Goal: Task Accomplishment & Management: Complete application form

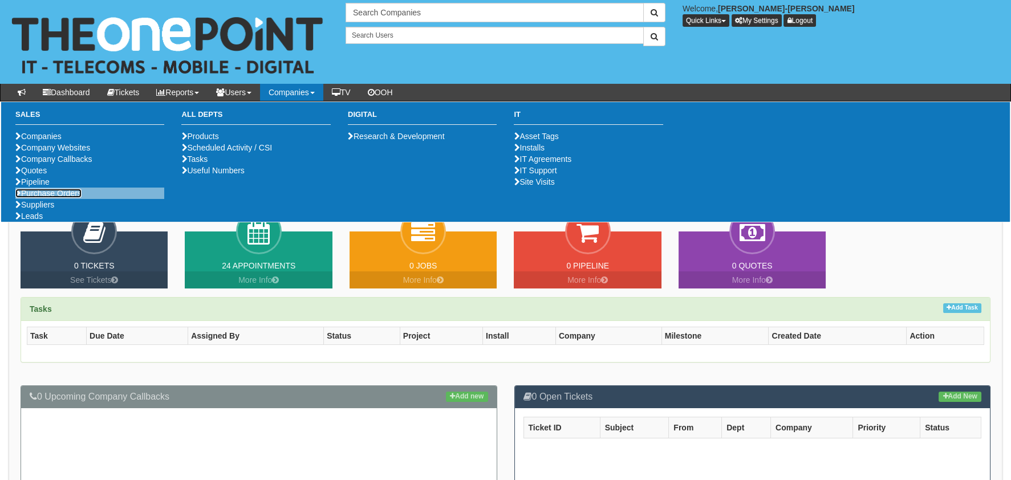
click at [44, 198] on link "Purchase Orders" at bounding box center [48, 193] width 66 height 9
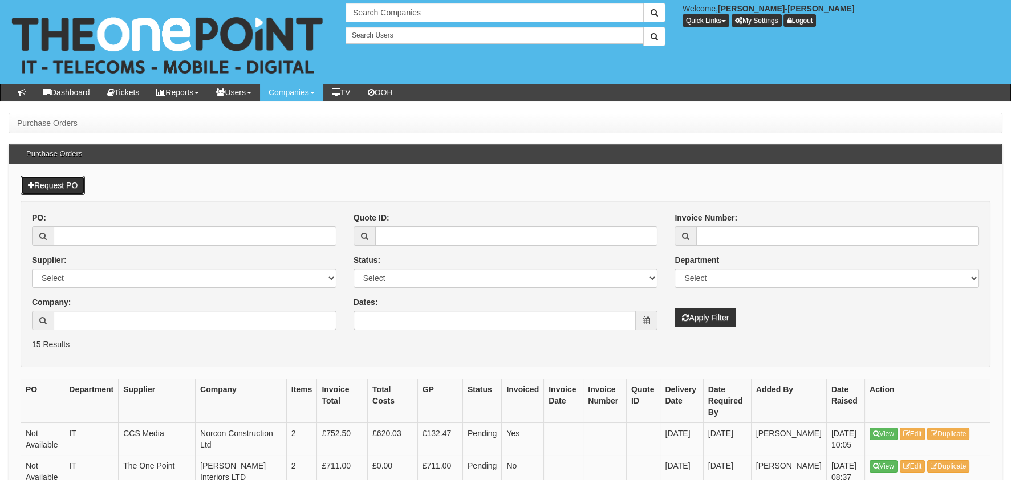
click at [73, 181] on link "Request PO" at bounding box center [53, 185] width 64 height 19
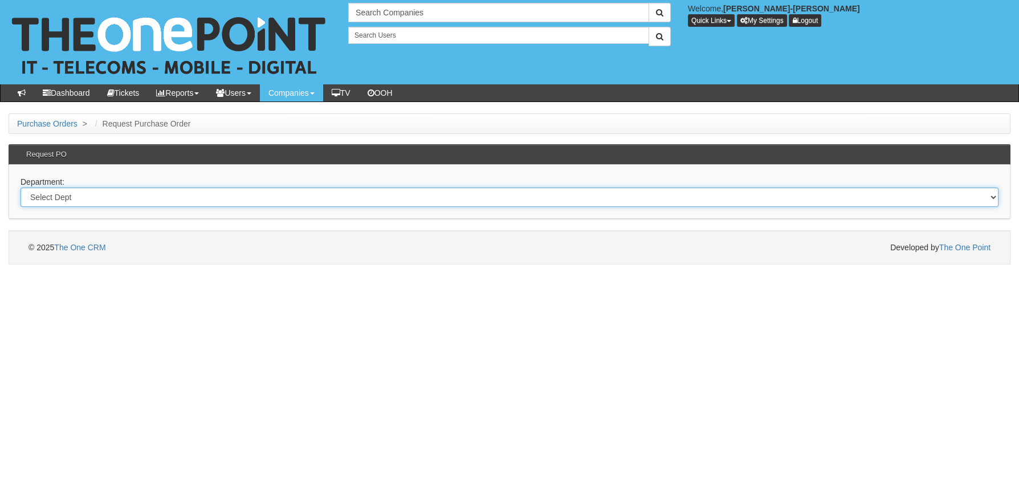
click at [150, 205] on select "Select Dept Digital Internal IT Mobiles Marketing Telecoms" at bounding box center [510, 197] width 978 height 19
select select "?pipeID=&dept=MOB"
click at [21, 188] on select "Select Dept Digital Internal IT Mobiles Marketing Telecoms" at bounding box center [510, 197] width 978 height 19
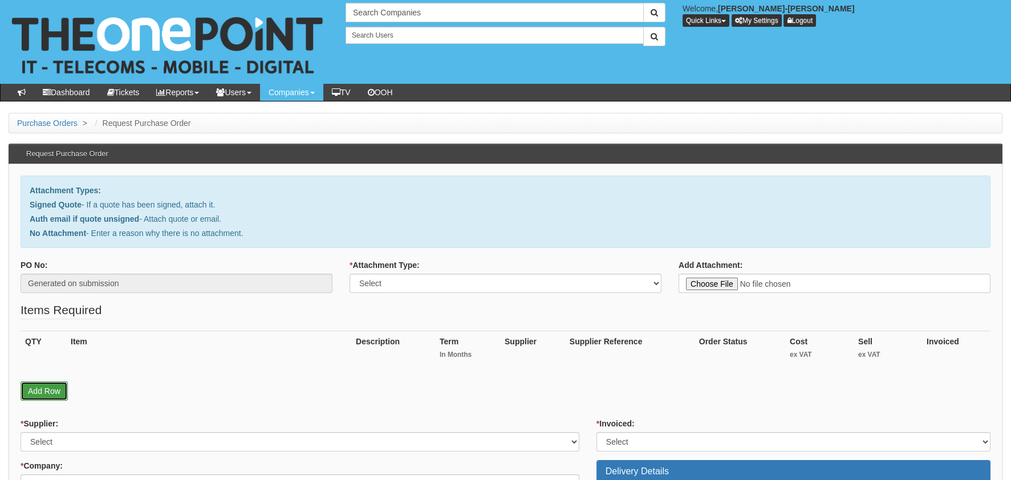
click at [56, 388] on link "Add Row" at bounding box center [44, 390] width 47 height 19
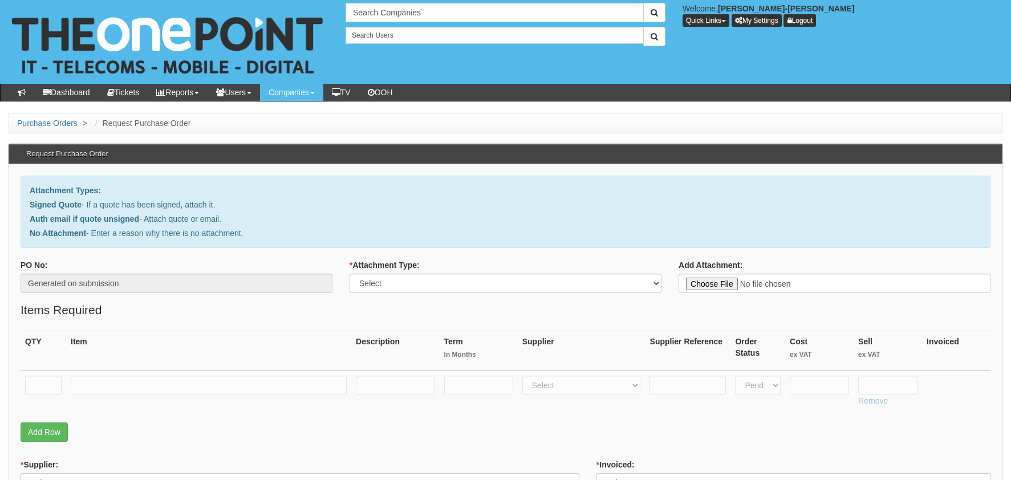
click at [55, 372] on td at bounding box center [44, 391] width 46 height 40
click at [52, 380] on input "text" at bounding box center [43, 385] width 36 height 19
type input "1"
click at [160, 383] on input "text" at bounding box center [209, 385] width 276 height 19
type input "s"
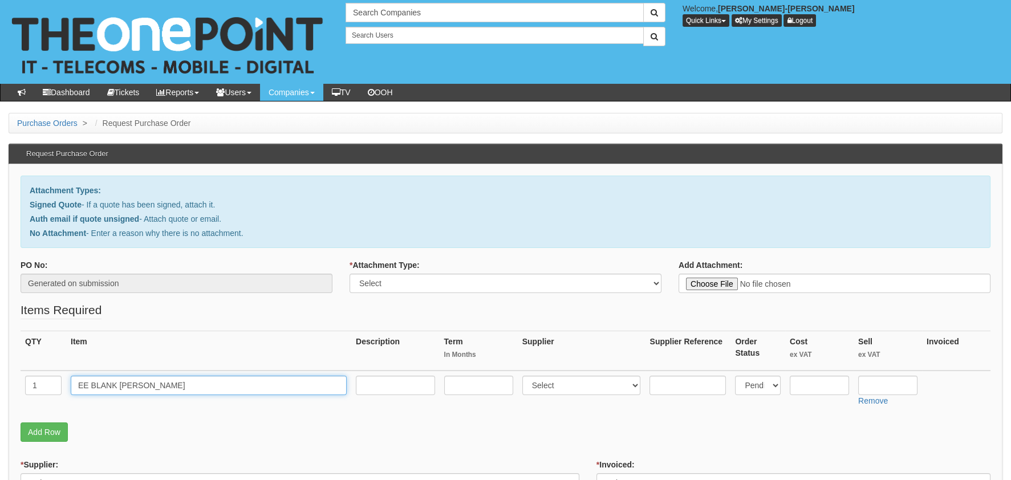
type input "EE BLANK SIMS"
click at [819, 380] on input "text" at bounding box center [819, 385] width 59 height 19
type input "22.50"
click at [891, 380] on input "text" at bounding box center [887, 385] width 59 height 19
type input "2"
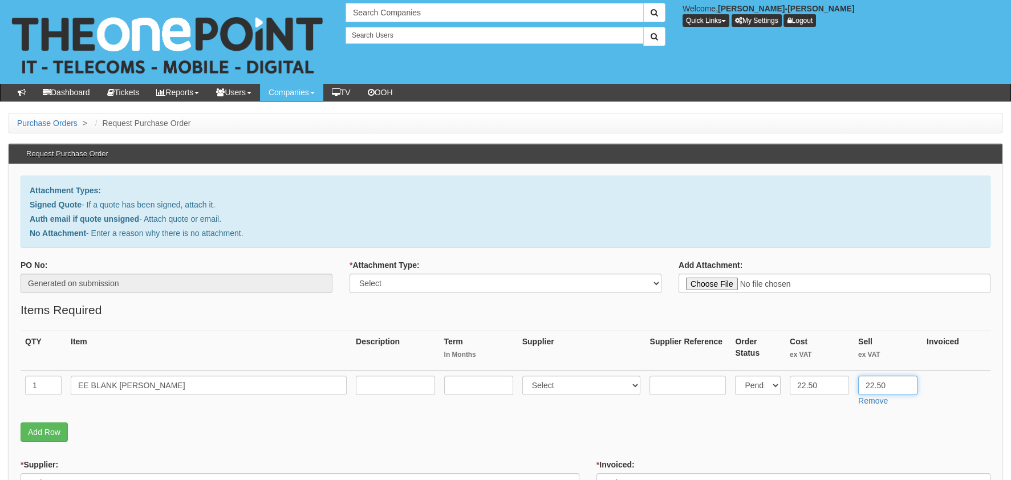
type input "22.50"
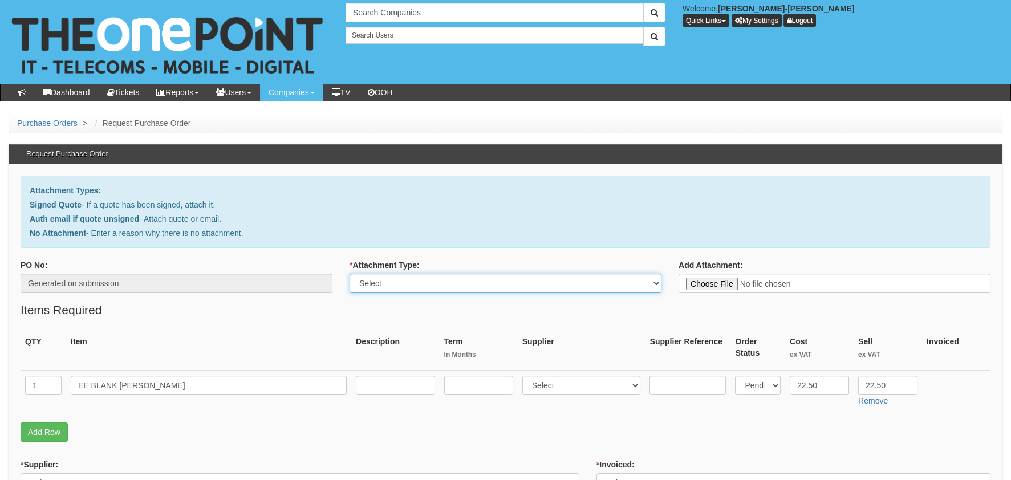
click at [420, 288] on select "Select Signed Quote Auth email with quote if unsigned No Attachment" at bounding box center [505, 283] width 312 height 19
click at [349, 274] on select "Select Signed Quote Auth email with quote if unsigned No Attachment" at bounding box center [505, 283] width 312 height 19
click at [522, 290] on select "Select Signed Quote Auth email with quote if unsigned No Attachment" at bounding box center [505, 283] width 312 height 19
select select "No Attachment"
click at [349, 274] on select "Select Signed Quote Auth email with quote if unsigned No Attachment" at bounding box center [505, 283] width 312 height 19
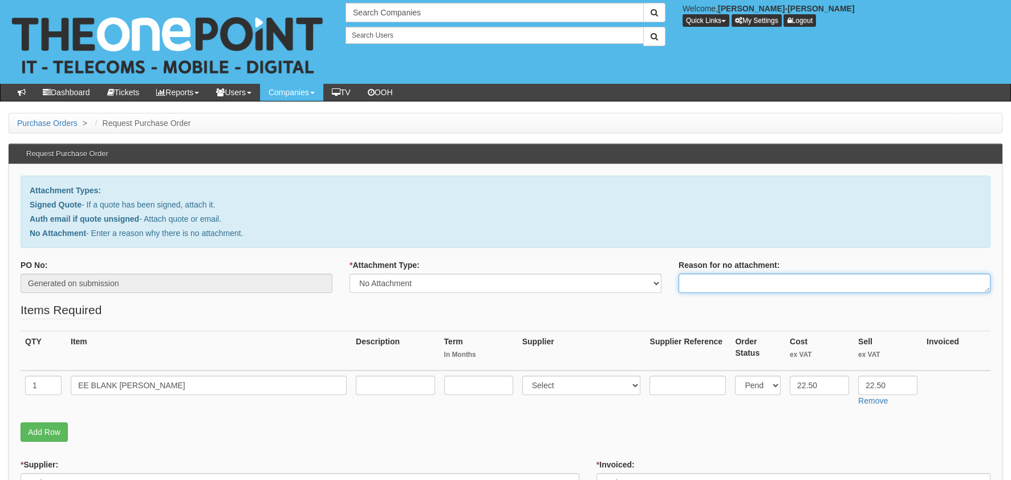
click at [765, 282] on textarea "Reason for no attachment:" at bounding box center [834, 283] width 312 height 19
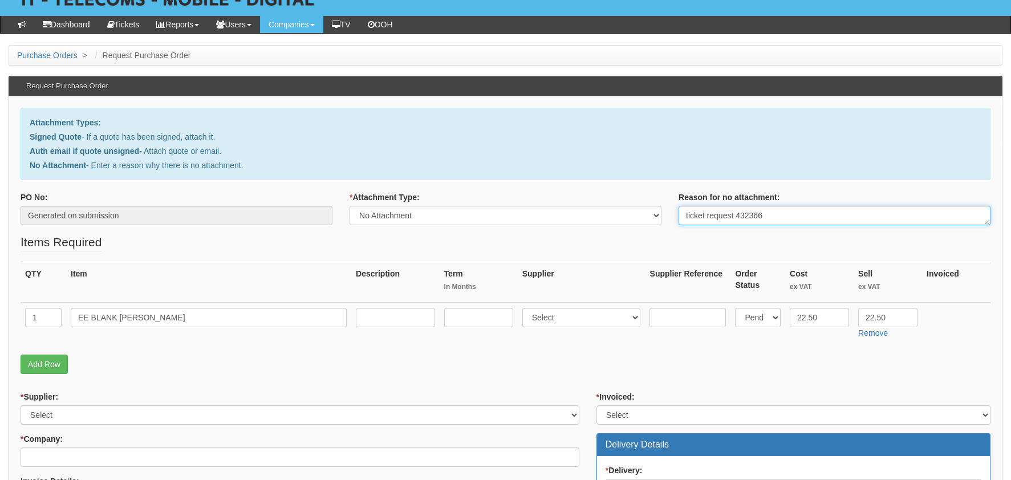
scroll to position [113, 0]
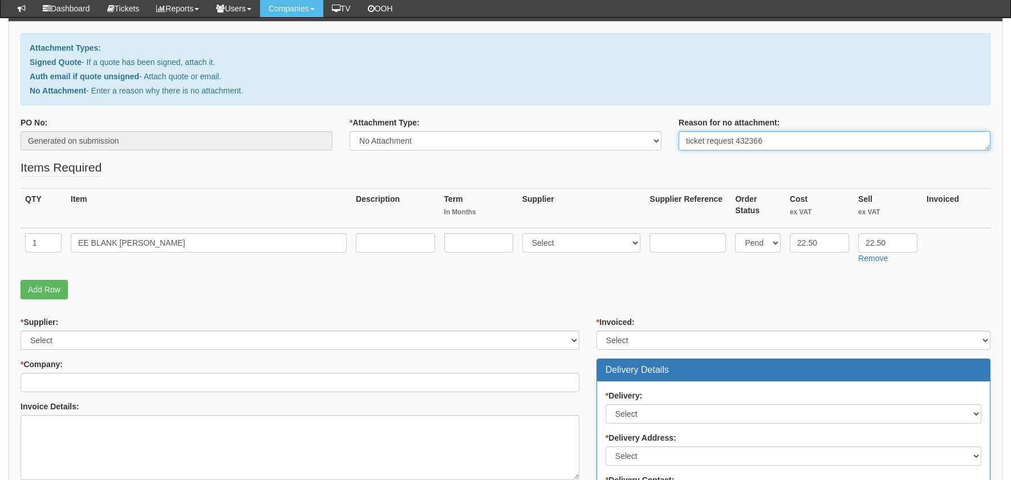
type textarea "ticket request 432366"
click at [75, 359] on div "* Company:" at bounding box center [300, 376] width 559 height 34
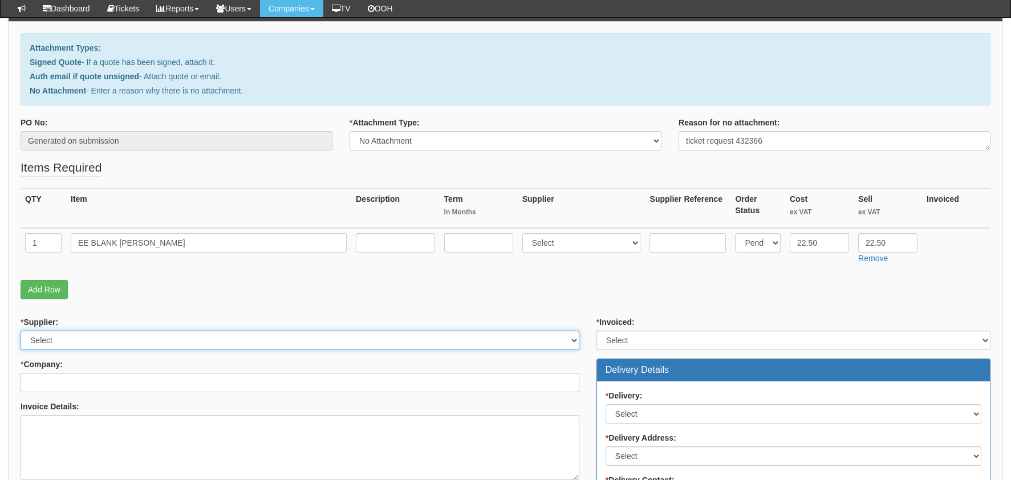
drag, startPoint x: 84, startPoint y: 339, endPoint x: 80, endPoint y: 347, distance: 9.4
click at [84, 339] on select "Select 123 REG.co.uk 1Password 3 4Gon AA Jones Electric Ltd Abzorb Access Group…" at bounding box center [300, 340] width 559 height 19
select select "316"
click at [21, 331] on select "Select 123 REG.co.uk 1Password 3 4Gon AA Jones Electric Ltd Abzorb Access Group…" at bounding box center [300, 340] width 559 height 19
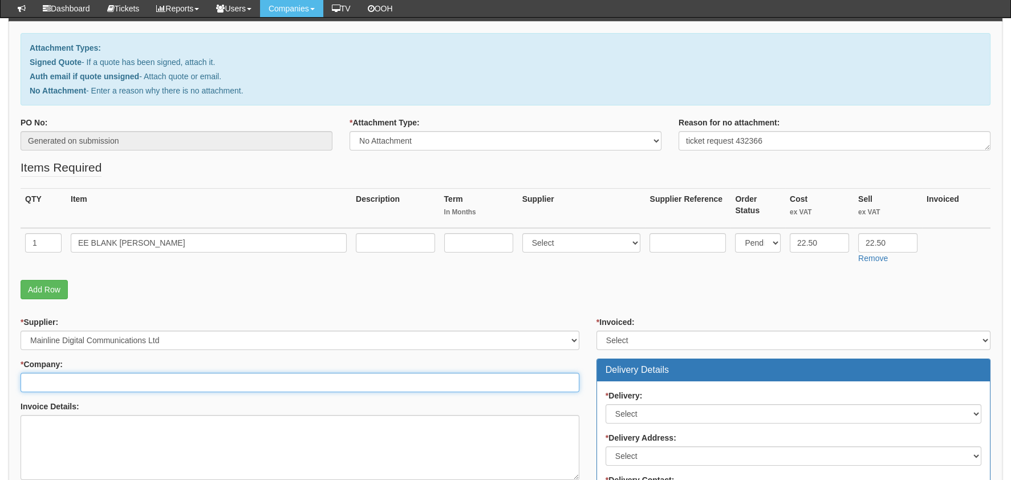
click at [79, 385] on input "* Company:" at bounding box center [300, 382] width 559 height 19
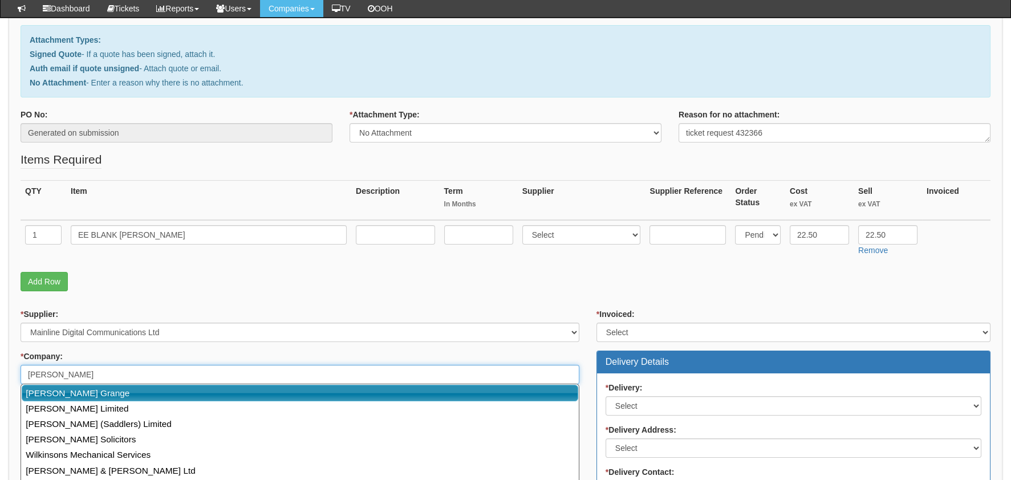
scroll to position [227, 0]
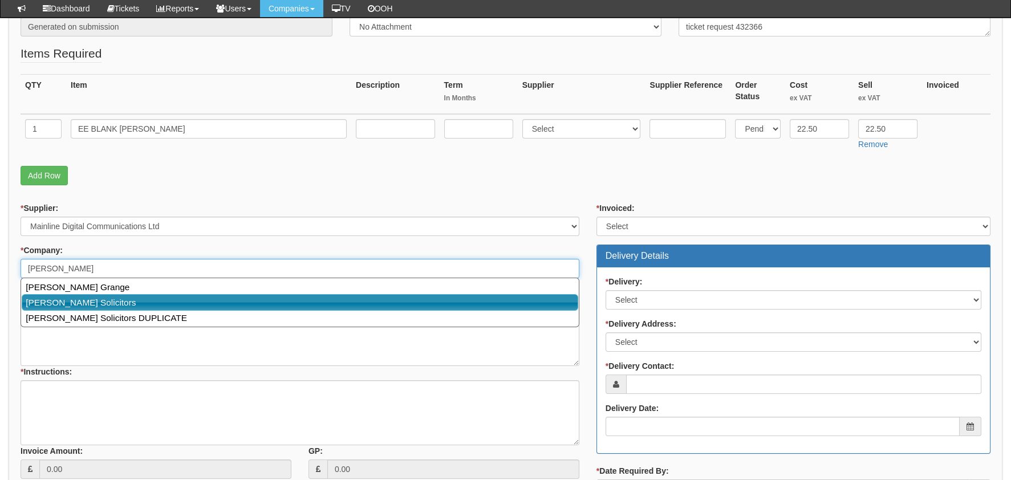
click at [206, 301] on link "Wilkin Chapman Solicitors" at bounding box center [300, 302] width 556 height 17
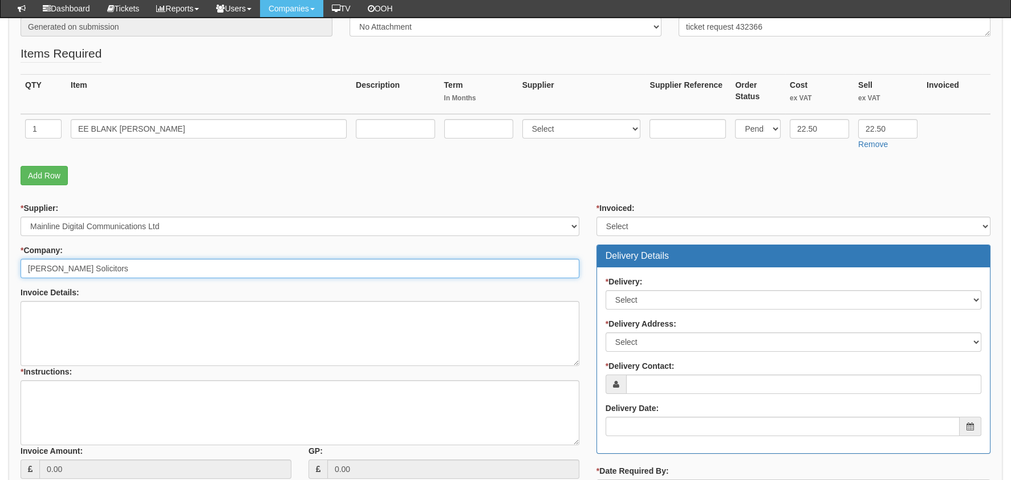
type input "Wilkin Chapman Solicitors"
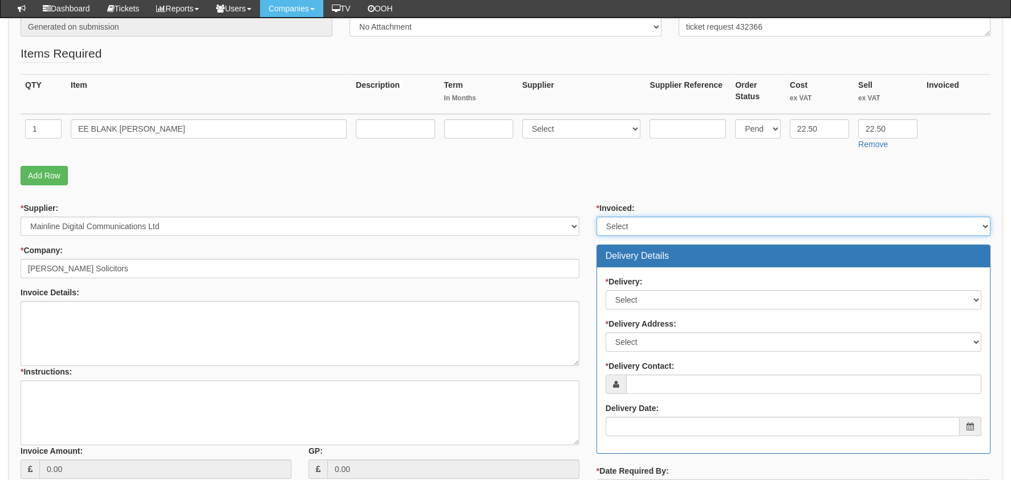
click at [624, 223] on select "Select Yes No N/A STB (part of order)" at bounding box center [793, 226] width 394 height 19
select select "2"
click at [596, 217] on select "Select Yes No N/A STB (part of order)" at bounding box center [793, 226] width 394 height 19
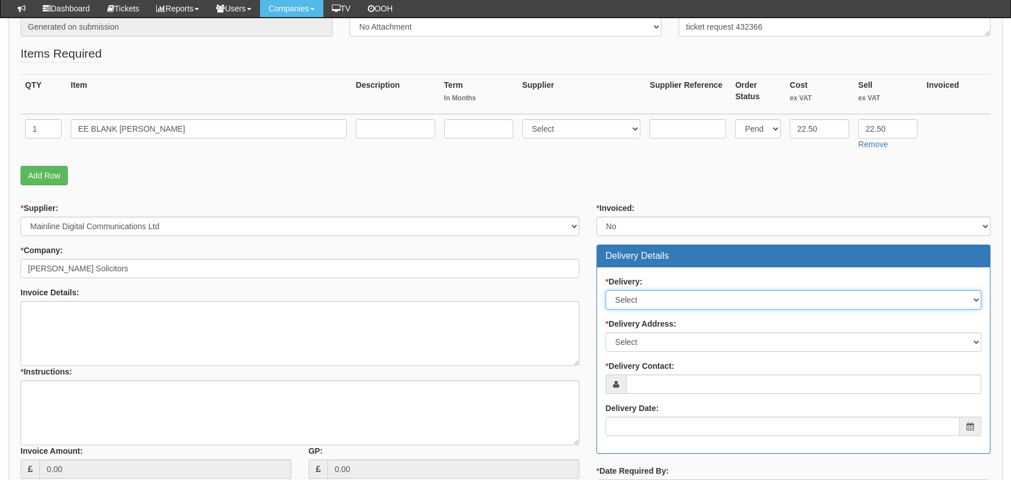
click at [652, 290] on select "Select No Not Applicable Yes" at bounding box center [793, 299] width 376 height 19
select select "1"
click at [605, 290] on select "Select No Not Applicable Yes" at bounding box center [793, 299] width 376 height 19
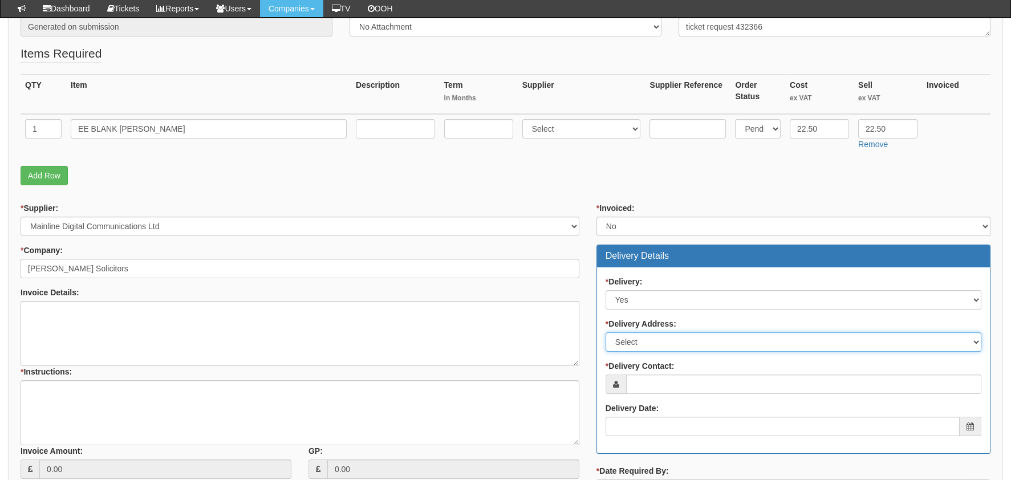
click at [668, 336] on select "Select Not Applicable Main Address - DN31 2LJ Other" at bounding box center [793, 341] width 376 height 19
select select "company_main_address"
click at [605, 332] on select "Select Not Applicable Main Address - DN31 2LJ Other" at bounding box center [793, 341] width 376 height 19
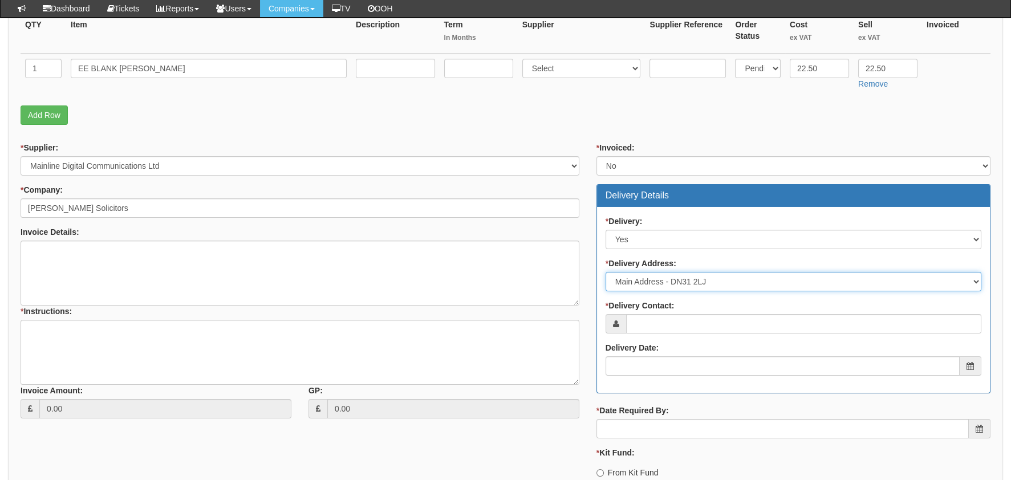
scroll to position [342, 0]
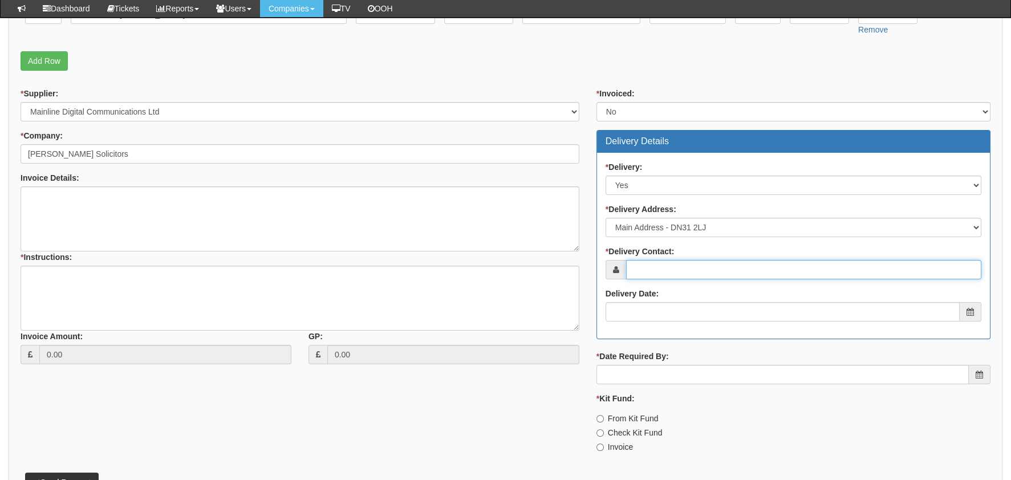
click at [673, 262] on input "* Delivery Contact:" at bounding box center [803, 269] width 355 height 19
type input "Luke Griffin"
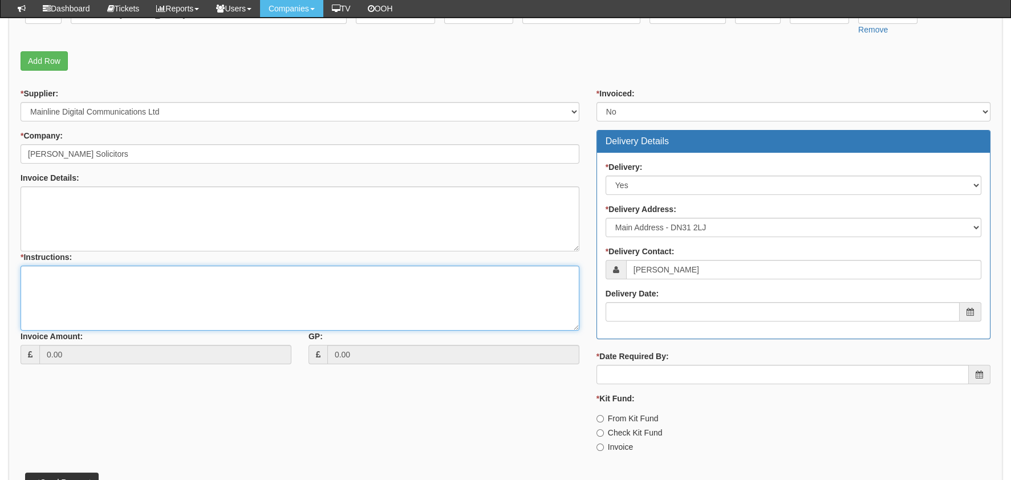
click at [96, 293] on textarea "* Instructions:" at bounding box center [300, 298] width 559 height 65
click at [248, 291] on textarea "* Instructions:" at bounding box center [300, 298] width 559 height 65
paste textarea "https://halo.theonepoint.co.uk/tickets?area=14&mainview=team&viewid=2&selid=1&s…"
type textarea "https://halo.theonepoint.co.uk/tickets?area=14&mainview=team&viewid=2&selid=1&s…"
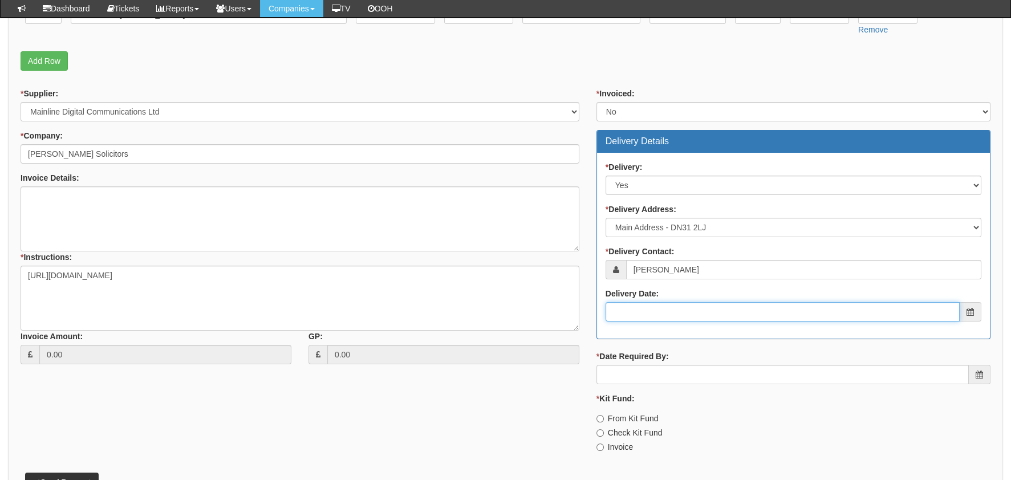
click at [666, 308] on input "Delivery Date:" at bounding box center [782, 311] width 354 height 19
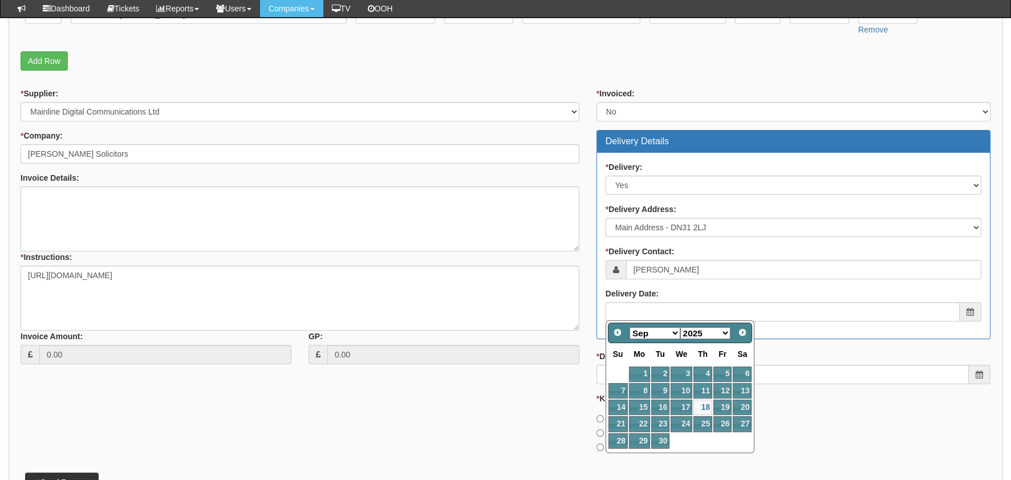
click at [875, 337] on div "* Delivery: Select No Not Applicable Yes * Delivery Address: Select Not Applica…" at bounding box center [793, 246] width 393 height 186
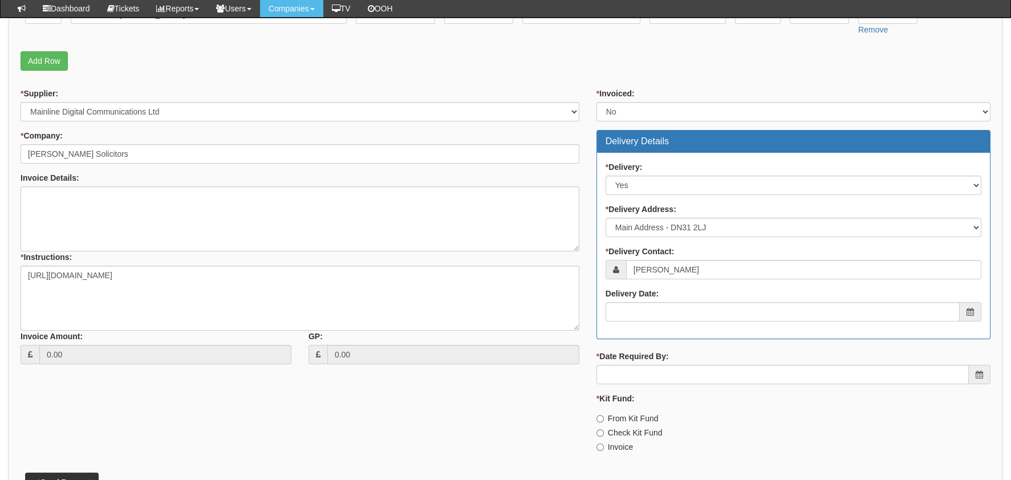
scroll to position [171, 0]
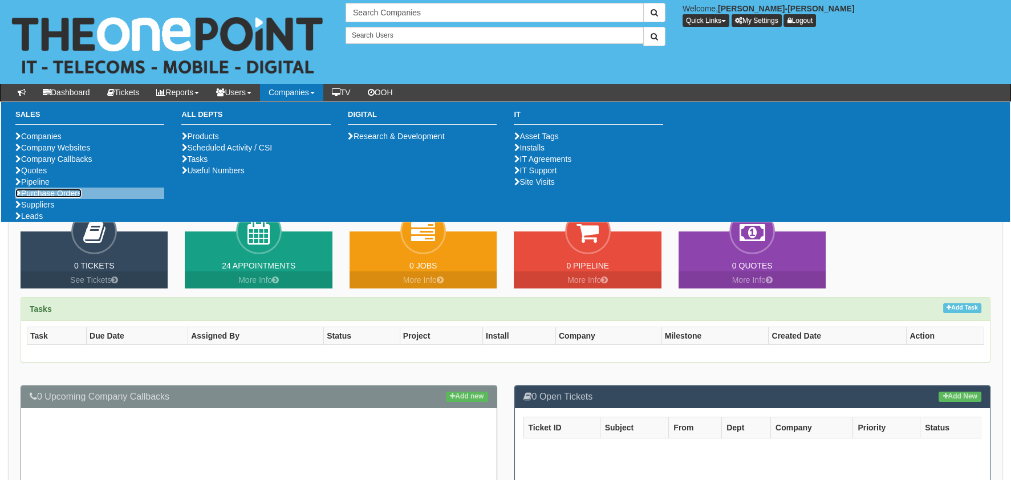
click at [38, 198] on link "Purchase Orders" at bounding box center [48, 193] width 66 height 9
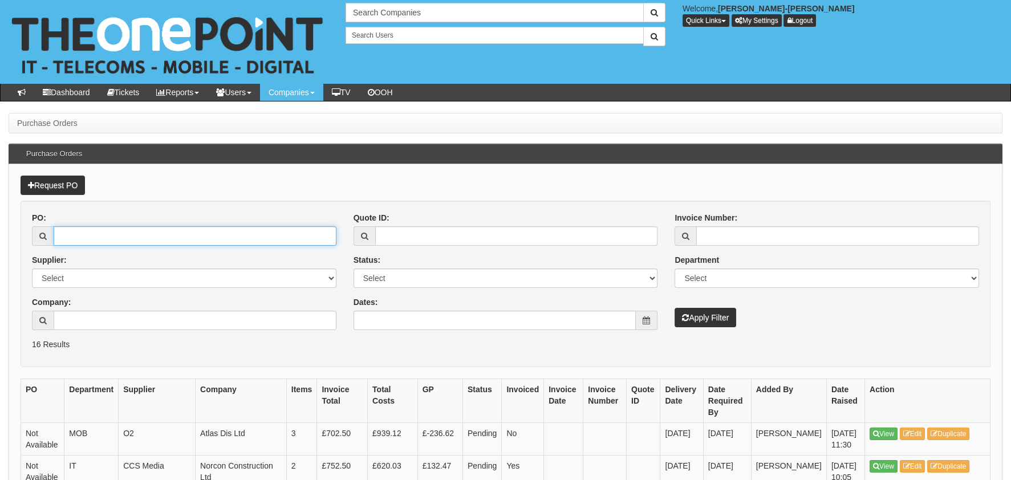
click at [129, 233] on input "PO:" at bounding box center [195, 235] width 283 height 19
paste input "19539"
type input "19539"
click at [714, 321] on button "Apply Filter" at bounding box center [705, 317] width 62 height 19
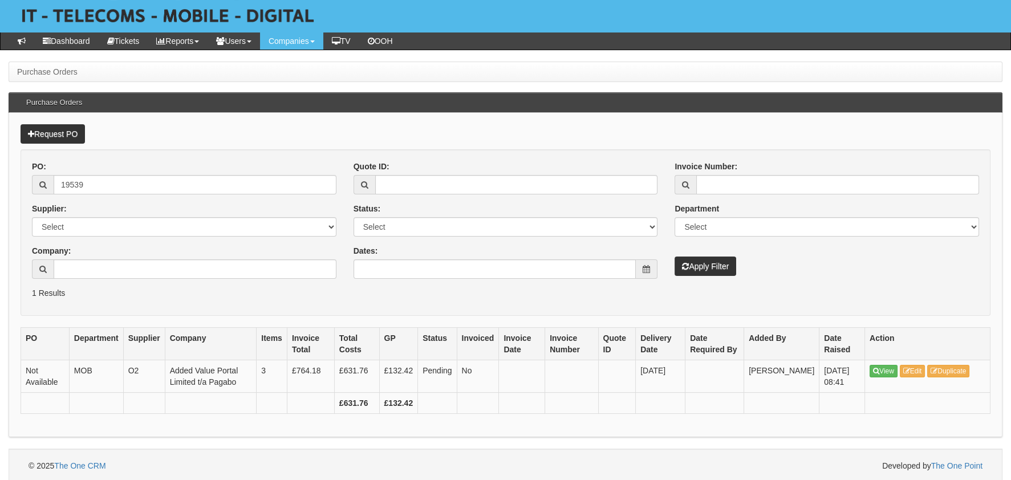
scroll to position [53, 0]
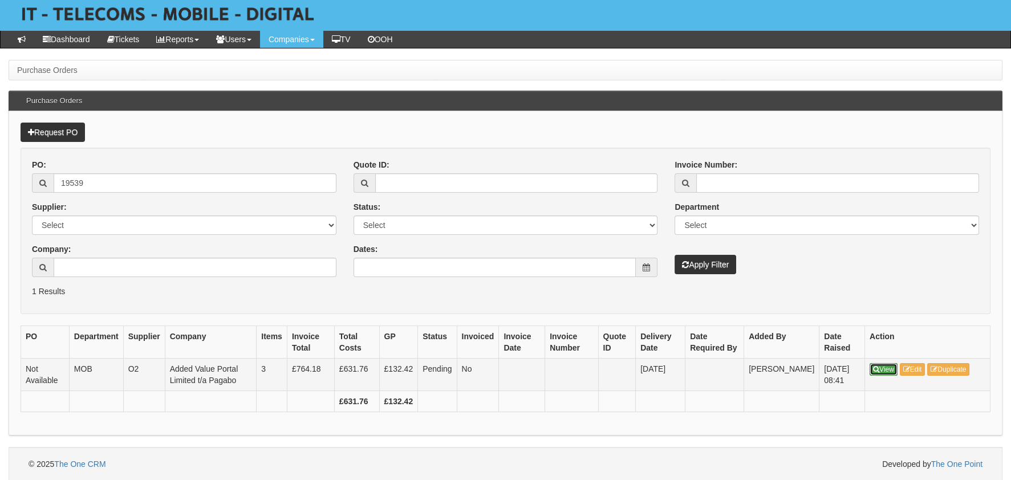
click at [892, 367] on link "View" at bounding box center [883, 369] width 28 height 13
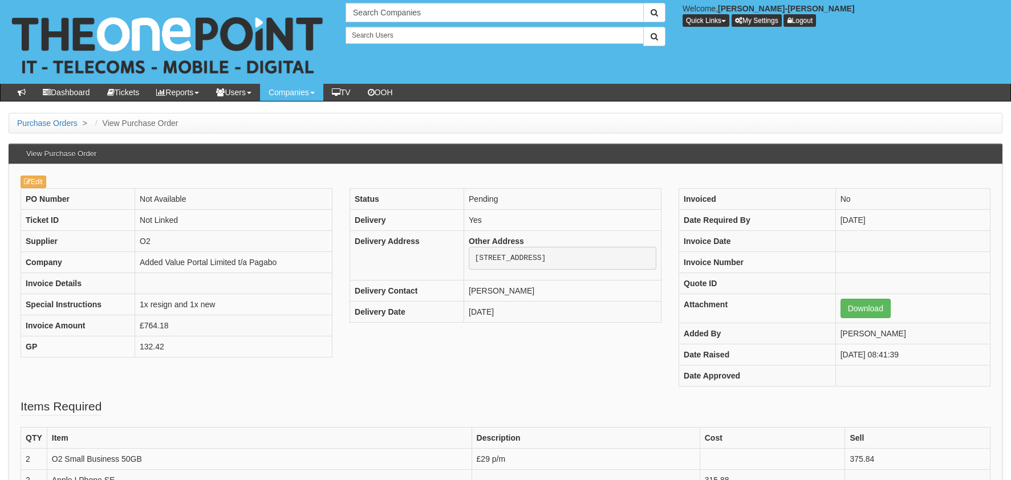
click at [279, 396] on div "PO Number Not Available Ticket ID Not Linked Supplier O2 Company Added Value Po…" at bounding box center [505, 293] width 987 height 210
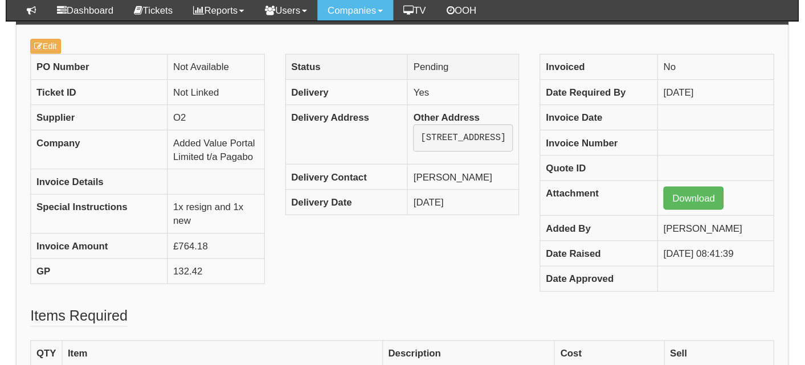
scroll to position [98, 0]
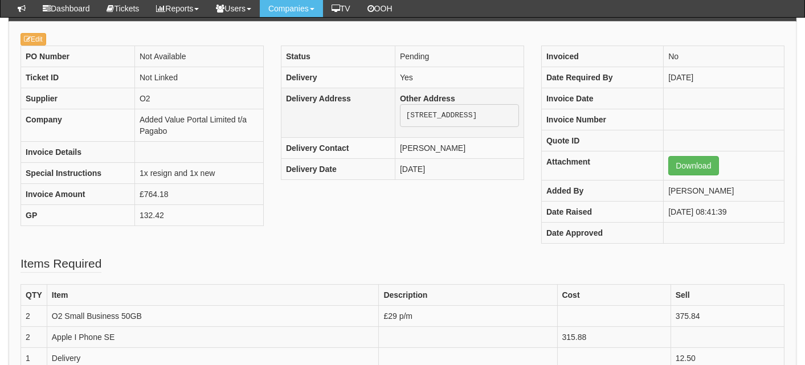
click at [442, 127] on pre "32 Readshill, Clophill, MK45 4AG" at bounding box center [459, 115] width 119 height 23
click at [432, 127] on pre "32 Readshill, Clophill, MK45 4AG" at bounding box center [459, 115] width 119 height 23
drag, startPoint x: 408, startPoint y: 136, endPoint x: 440, endPoint y: 135, distance: 32.5
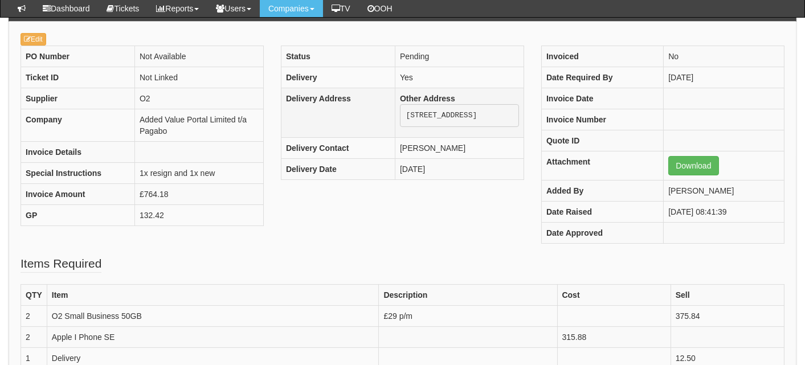
click at [440, 127] on pre "32 Readshill, Clophill, MK45 4AG" at bounding box center [459, 115] width 119 height 23
copy pre "MK45 4AG"
drag, startPoint x: 447, startPoint y: 166, endPoint x: 400, endPoint y: 168, distance: 46.8
click at [400, 158] on td "Ben Jones" at bounding box center [460, 147] width 129 height 21
copy td "Ben Jones"
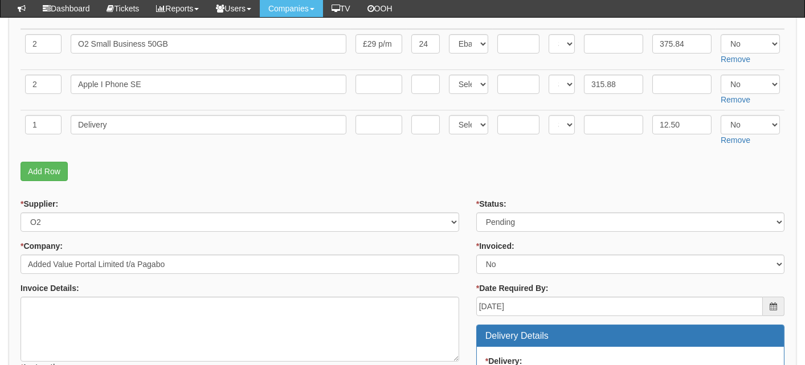
scroll to position [227, 0]
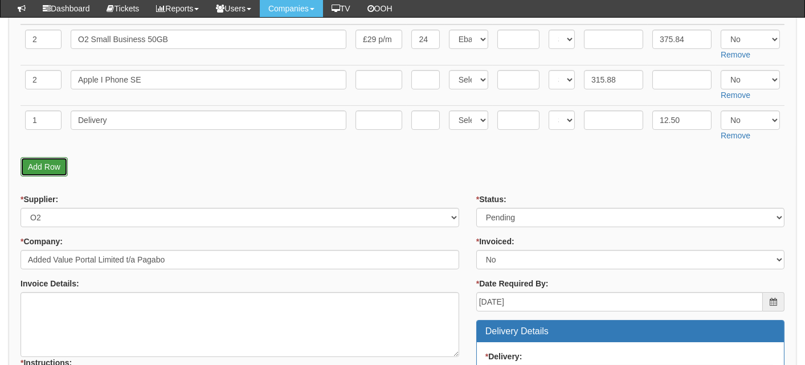
click at [58, 164] on link "Add Row" at bounding box center [44, 166] width 47 height 19
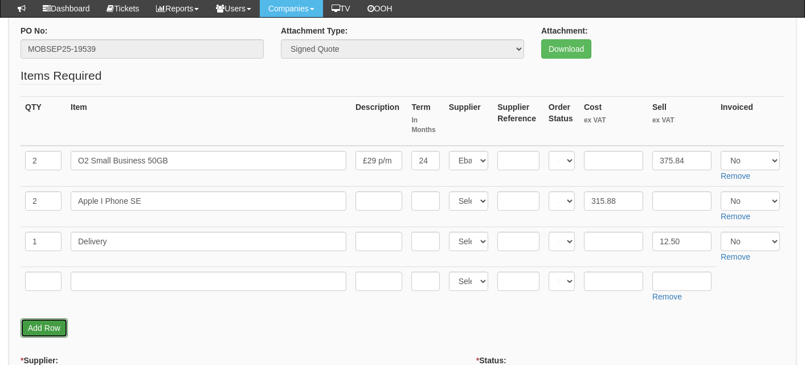
scroll to position [170, 0]
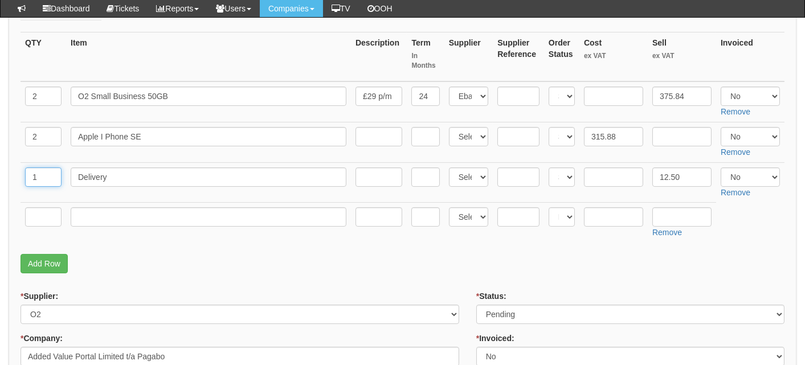
drag, startPoint x: 44, startPoint y: 170, endPoint x: 25, endPoint y: 178, distance: 21.2
click at [44, 213] on input "text" at bounding box center [43, 217] width 36 height 19
paste input "1"
type input "1"
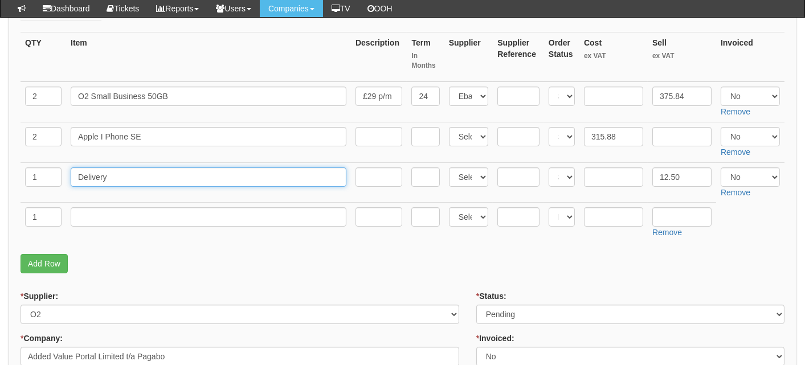
drag, startPoint x: 117, startPoint y: 170, endPoint x: 51, endPoint y: 180, distance: 66.8
click at [33, 170] on tr "1 Delivery Select 123 REG.co.uk 1Password 3 4Gon AA Jones Electric Ltd Abzorb A…" at bounding box center [403, 182] width 764 height 40
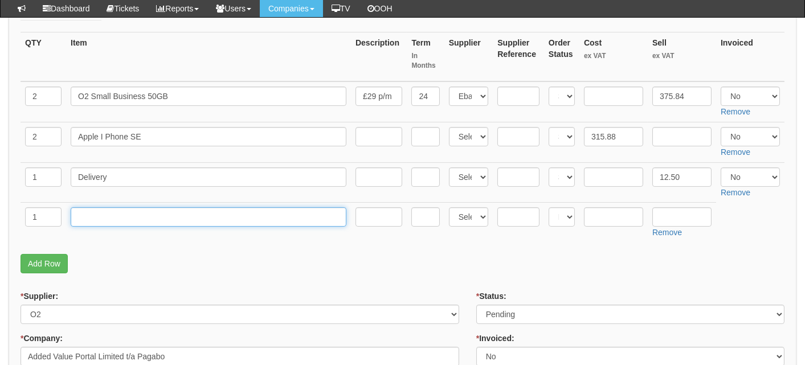
click at [146, 216] on input "text" at bounding box center [209, 217] width 276 height 19
paste input "Delivery"
type input "RM Delivery"
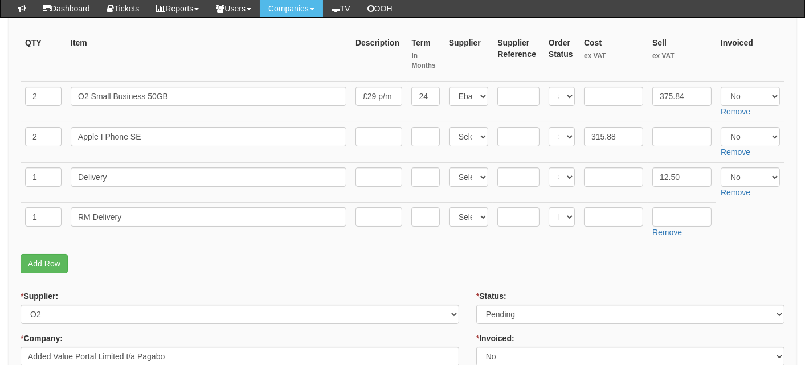
click at [330, 263] on p "Add Row" at bounding box center [403, 263] width 764 height 19
click at [613, 213] on input "text" at bounding box center [613, 217] width 59 height 19
click at [599, 210] on input "text" at bounding box center [613, 217] width 59 height 19
type input "3.07"
click at [668, 218] on input "text" at bounding box center [682, 217] width 59 height 19
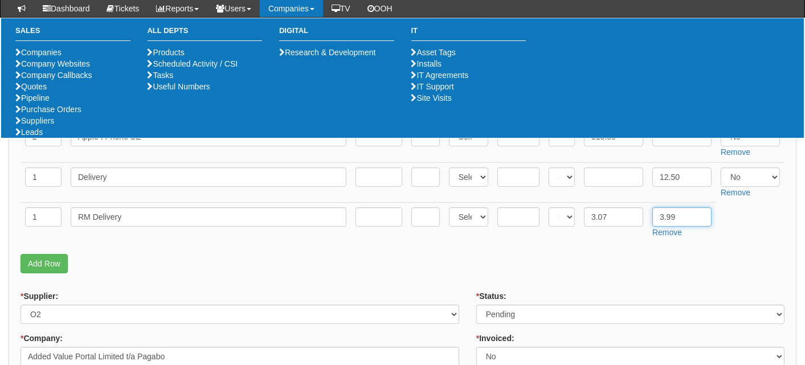
type input "3.99"
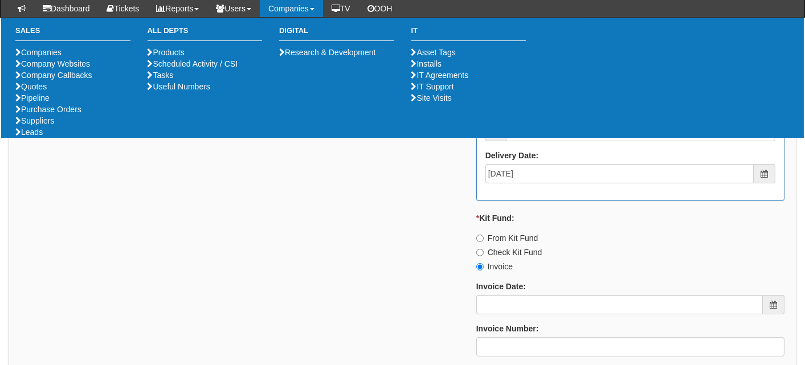
scroll to position [845, 0]
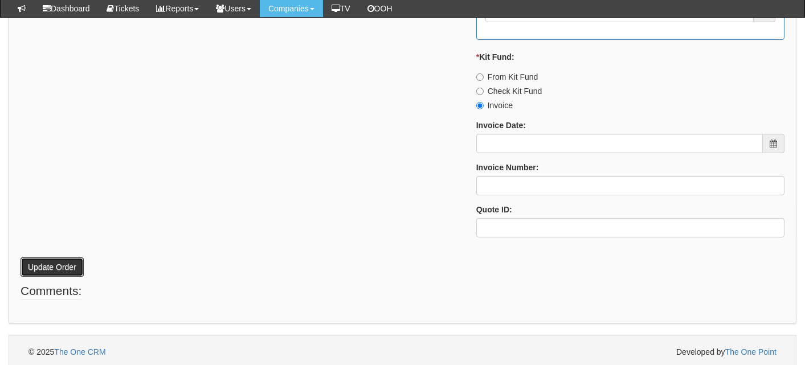
drag, startPoint x: 67, startPoint y: 265, endPoint x: 144, endPoint y: 290, distance: 81.5
click at [67, 265] on button "Update Order" at bounding box center [52, 267] width 63 height 19
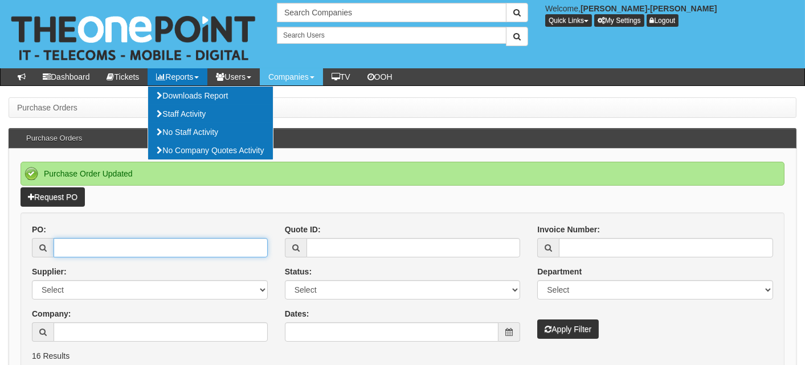
drag, startPoint x: 128, startPoint y: 246, endPoint x: 159, endPoint y: 254, distance: 32.4
click at [128, 246] on input "PO:" at bounding box center [161, 247] width 214 height 19
paste input "19575"
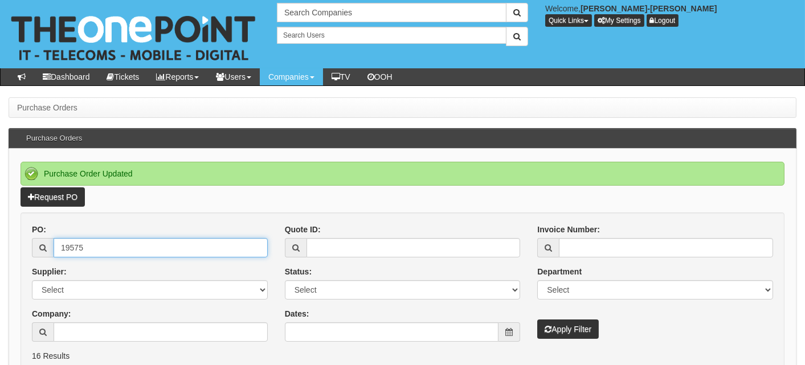
type input "19575"
click at [579, 334] on button "Apply Filter" at bounding box center [569, 329] width 62 height 19
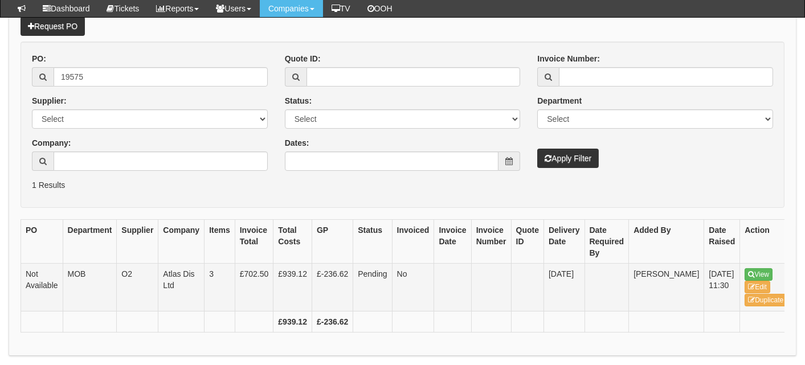
scroll to position [156, 0]
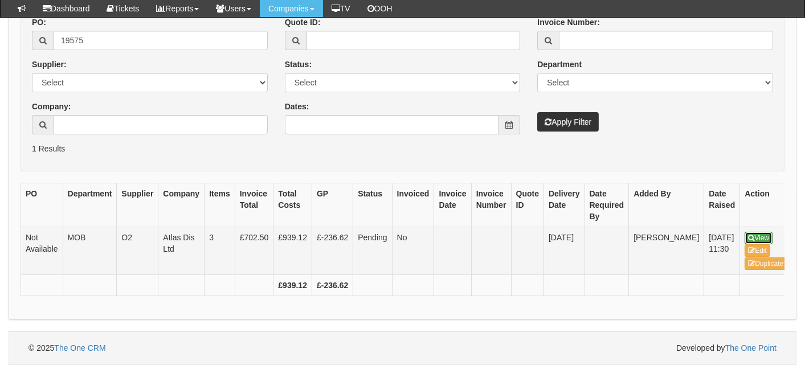
click at [745, 232] on link "View" at bounding box center [759, 238] width 28 height 13
